Goal: Transaction & Acquisition: Purchase product/service

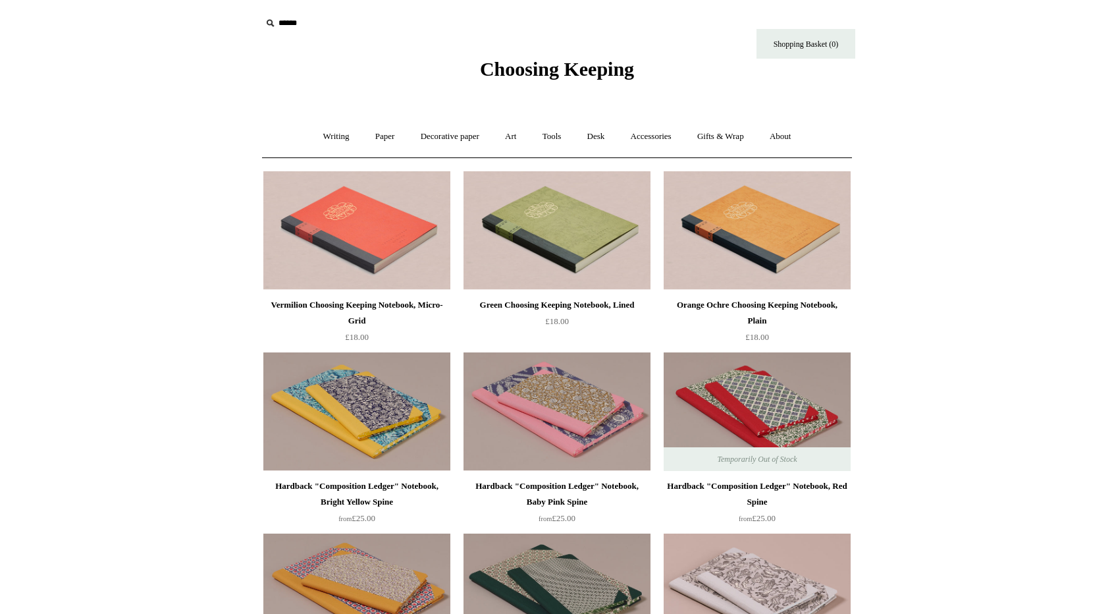
click at [293, 23] on input "text" at bounding box center [342, 23] width 162 height 24
type input "*******"
click at [405, 11] on input "*" at bounding box center [411, 22] width 13 height 23
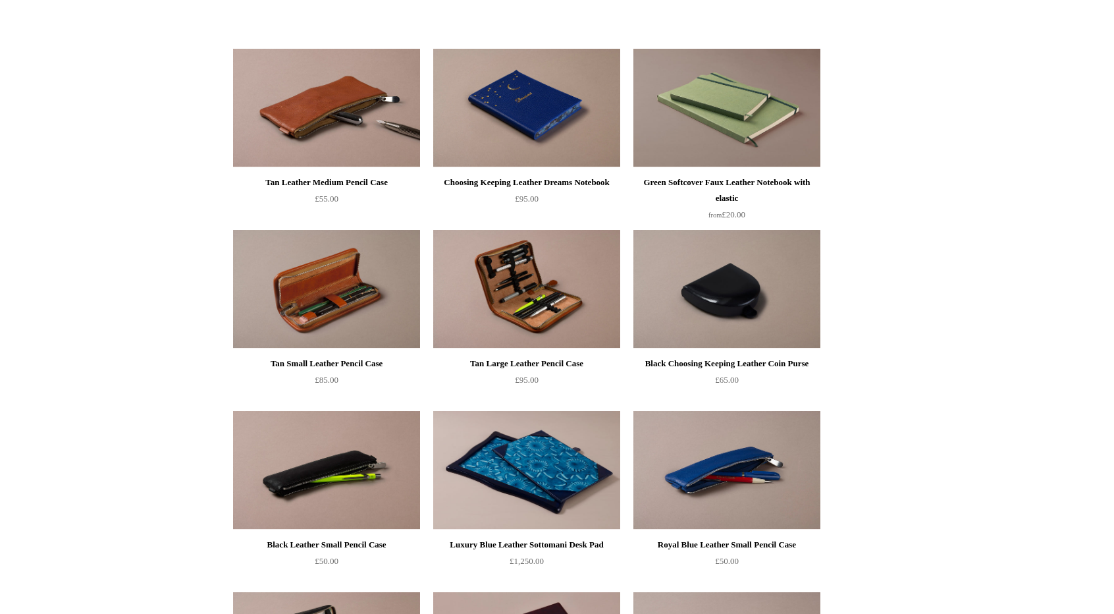
scroll to position [229, 0]
click at [309, 184] on div "Tan Leather Medium Pencil Case" at bounding box center [326, 182] width 180 height 16
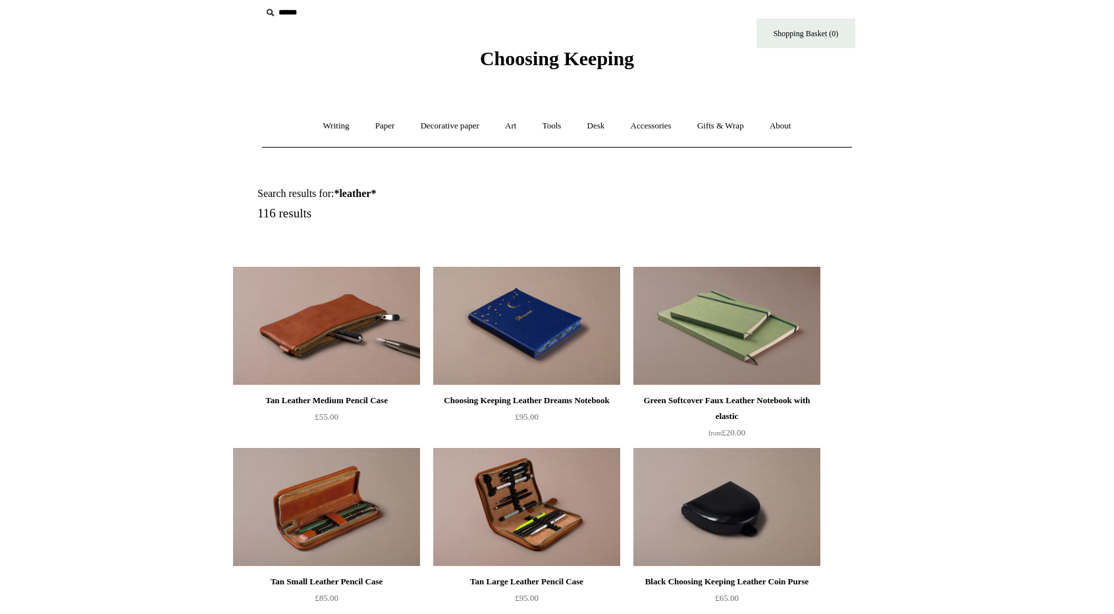
scroll to position [0, 0]
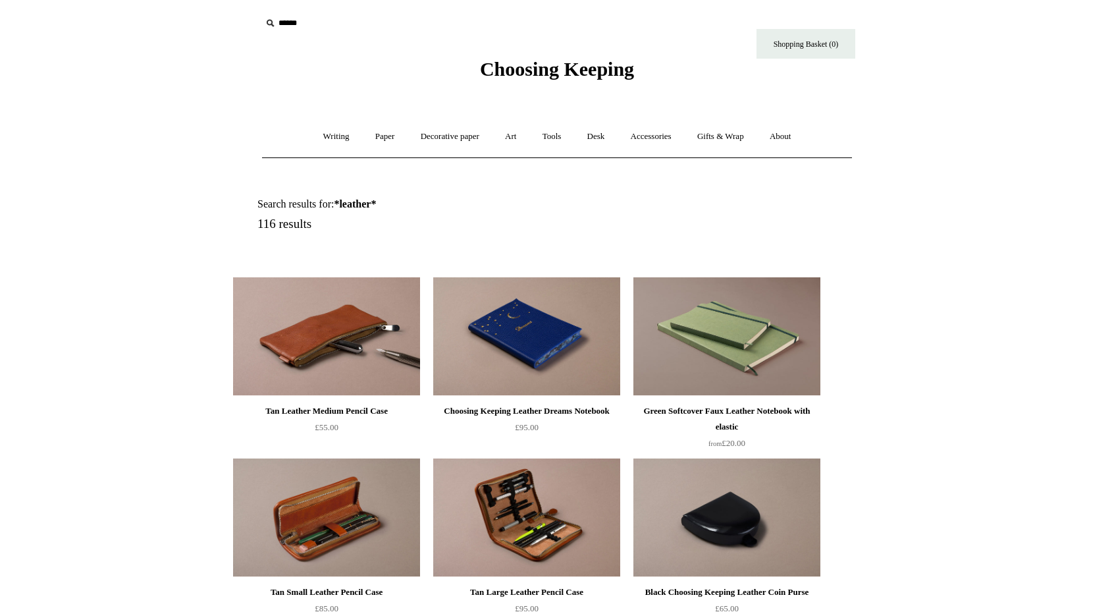
click at [296, 20] on input "text" at bounding box center [342, 23] width 162 height 24
click at [311, 22] on input "text" at bounding box center [342, 23] width 162 height 24
type input "**********"
click at [405, 11] on input "*" at bounding box center [411, 22] width 13 height 23
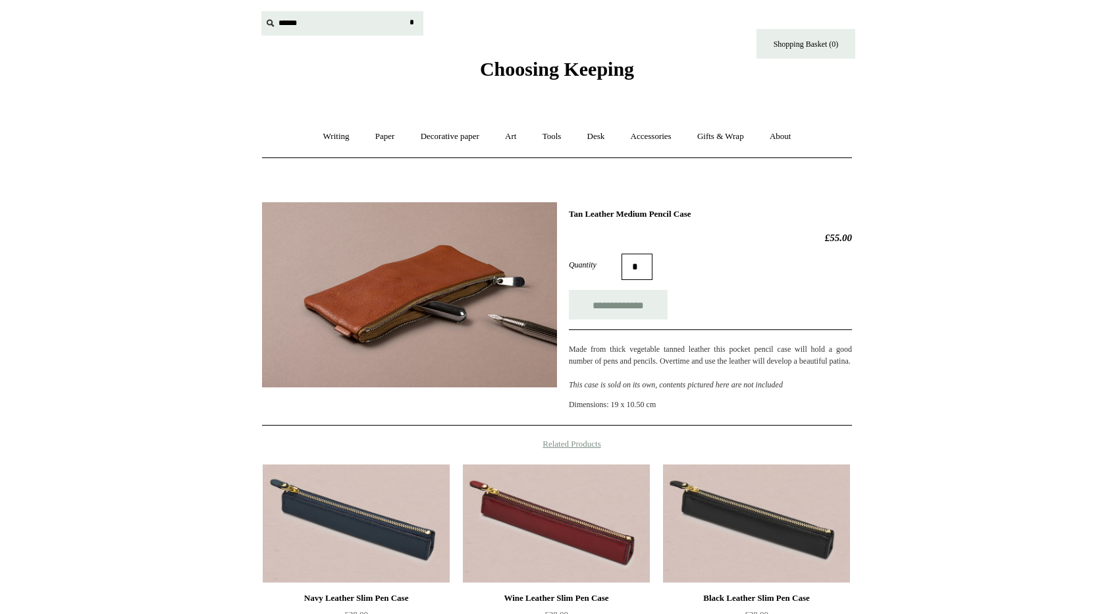
click at [287, 26] on input "text" at bounding box center [342, 23] width 162 height 24
type input "*"
click at [566, 139] on link "Tools +" at bounding box center [552, 136] width 43 height 35
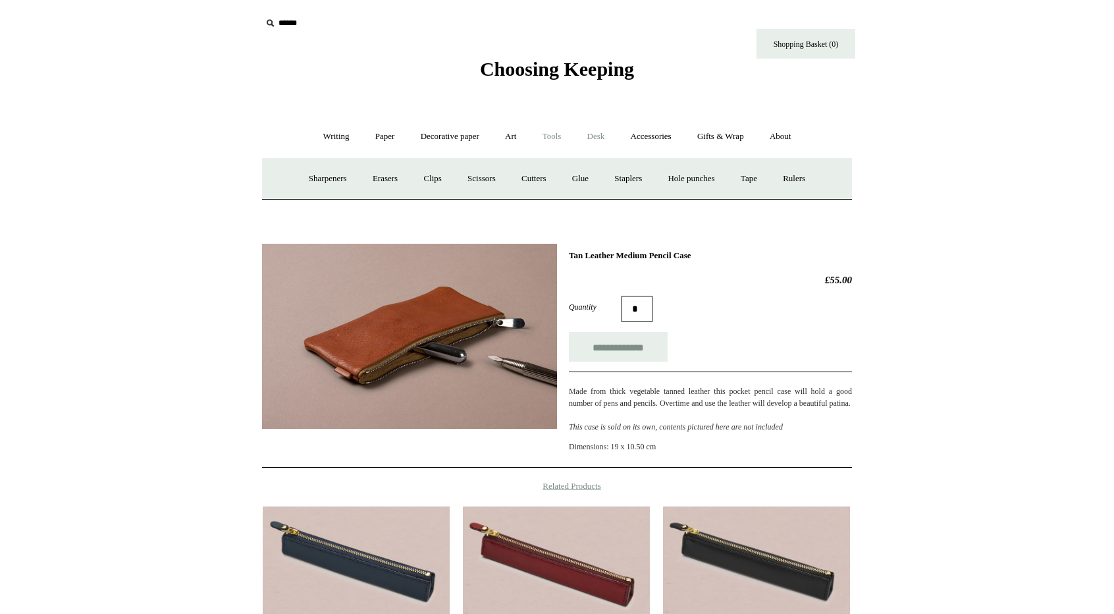
click at [606, 140] on link "Desk +" at bounding box center [596, 136] width 41 height 35
click at [657, 137] on link "Accessories +" at bounding box center [651, 136] width 65 height 35
